Goal: Information Seeking & Learning: Learn about a topic

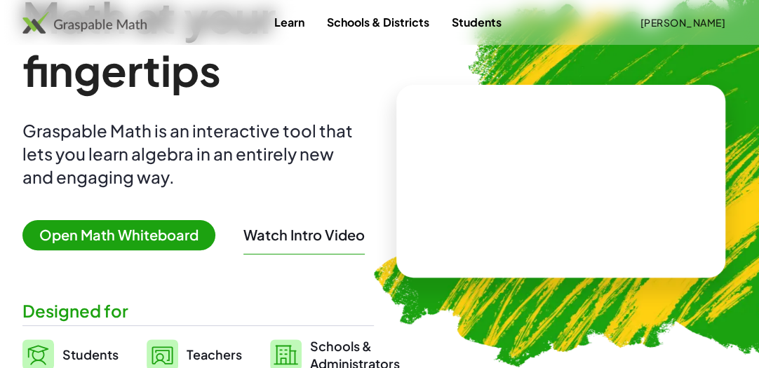
scroll to position [121, 0]
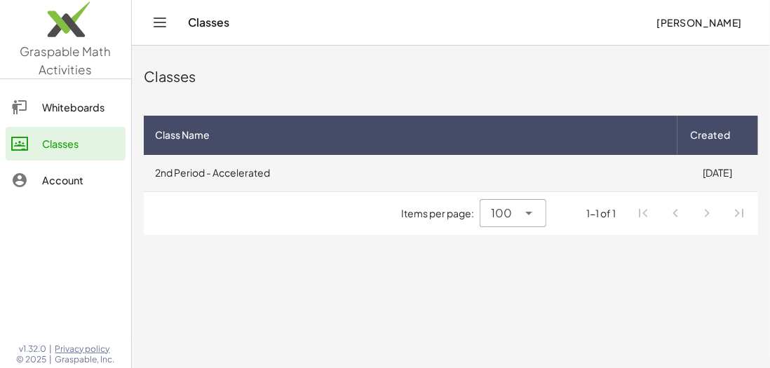
click at [283, 178] on td "2nd Period - Accelerated" at bounding box center [411, 173] width 534 height 36
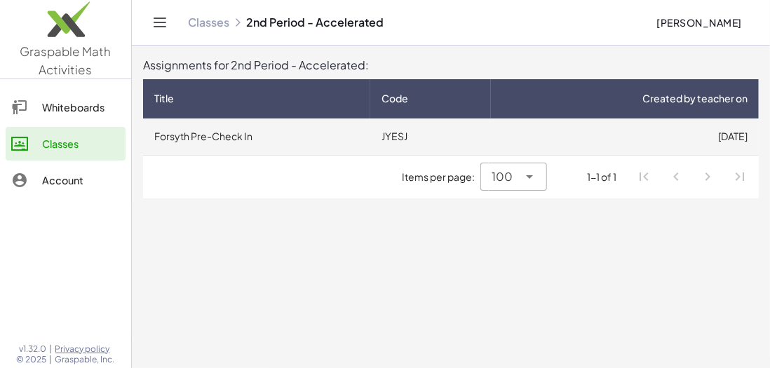
click at [501, 138] on td "[DATE]" at bounding box center [625, 137] width 268 height 36
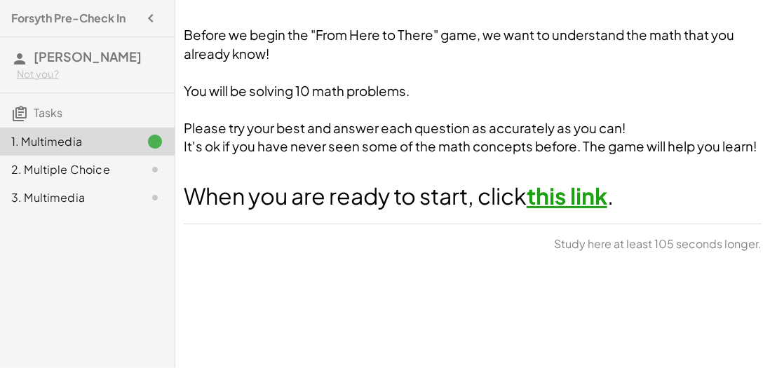
click at [566, 187] on link "this link" at bounding box center [567, 196] width 81 height 28
click at [107, 140] on div "1. Multimedia" at bounding box center [67, 141] width 113 height 17
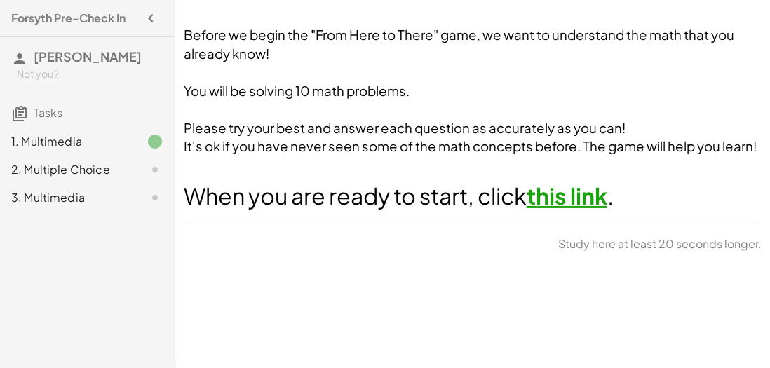
click at [140, 172] on div at bounding box center [143, 169] width 39 height 17
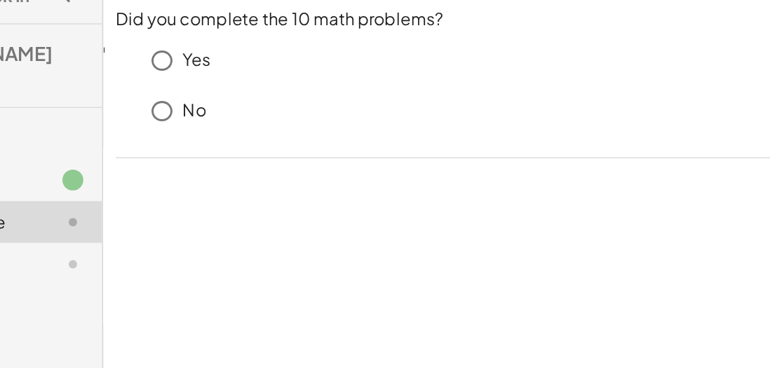
click at [229, 64] on p "Yes" at bounding box center [238, 61] width 18 height 16
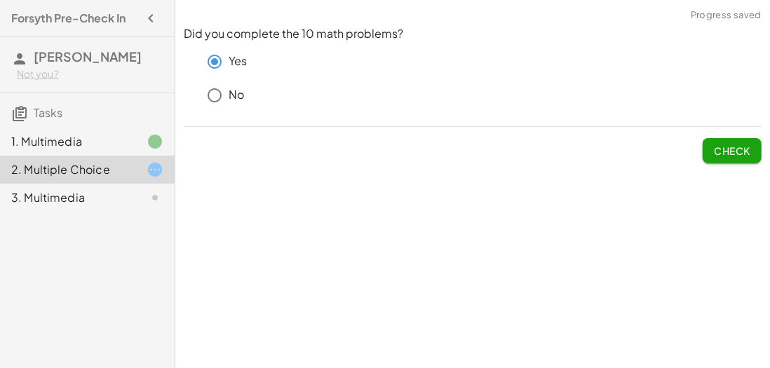
click at [738, 156] on span "Check" at bounding box center [732, 151] width 36 height 13
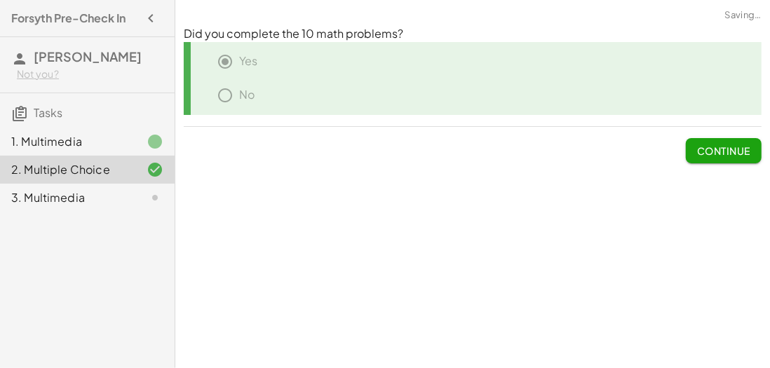
click at [114, 205] on div "3. Multimedia" at bounding box center [67, 197] width 113 height 17
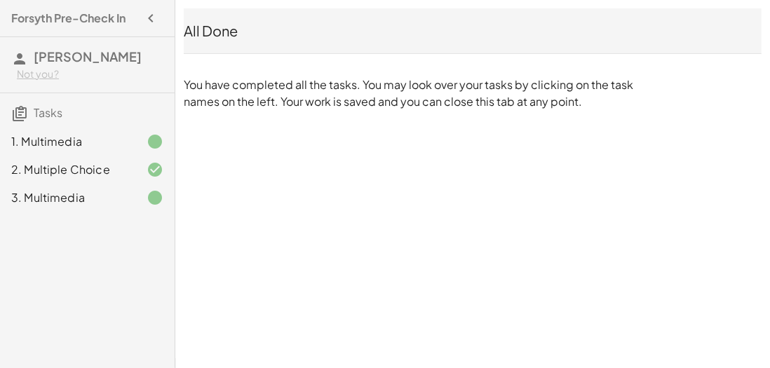
click at [133, 145] on div at bounding box center [143, 141] width 39 height 17
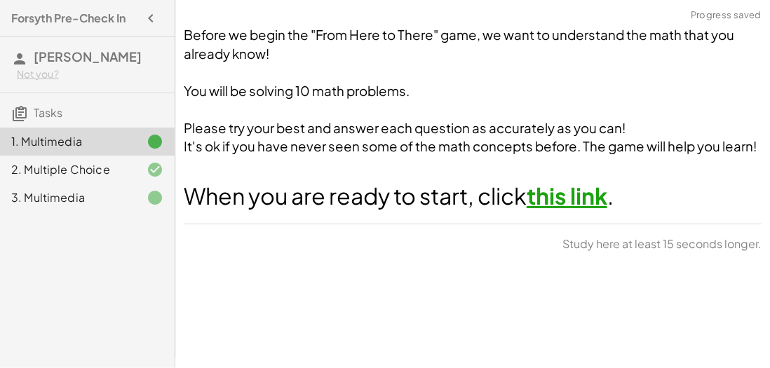
click at [582, 200] on link "this link" at bounding box center [567, 196] width 81 height 28
click at [127, 114] on h3 "Tasks" at bounding box center [87, 107] width 175 height 29
click at [32, 111] on h3 "Tasks" at bounding box center [87, 107] width 175 height 29
click at [68, 175] on div "2. Multiple Choice" at bounding box center [67, 169] width 113 height 17
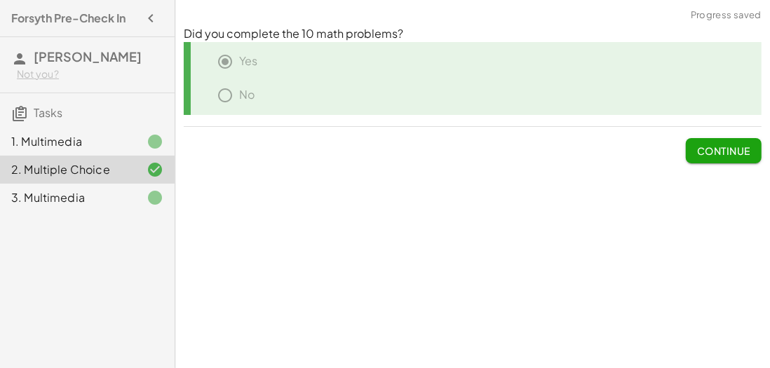
click at [145, 142] on div at bounding box center [143, 141] width 39 height 17
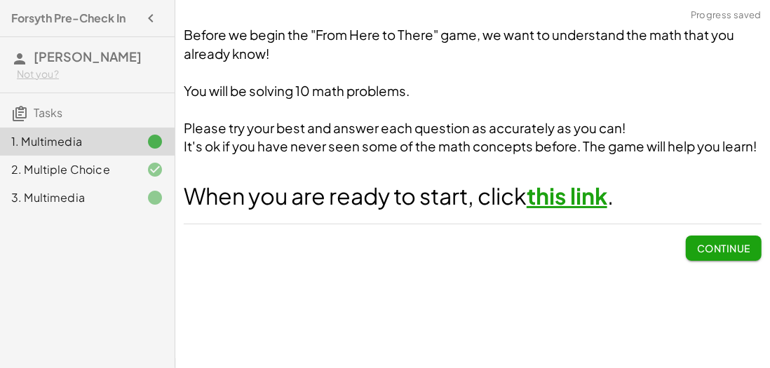
click at [702, 246] on span "Continue" at bounding box center [724, 248] width 53 height 13
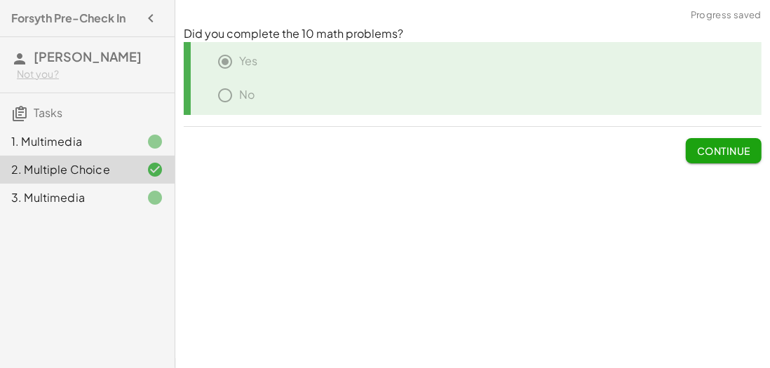
click at [735, 155] on span "Continue" at bounding box center [724, 151] width 53 height 13
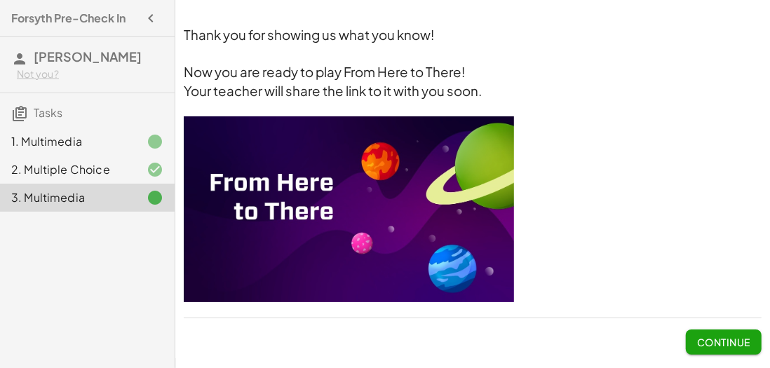
click at [717, 338] on span "Continue" at bounding box center [724, 342] width 53 height 13
